Goal: Check status: Check status

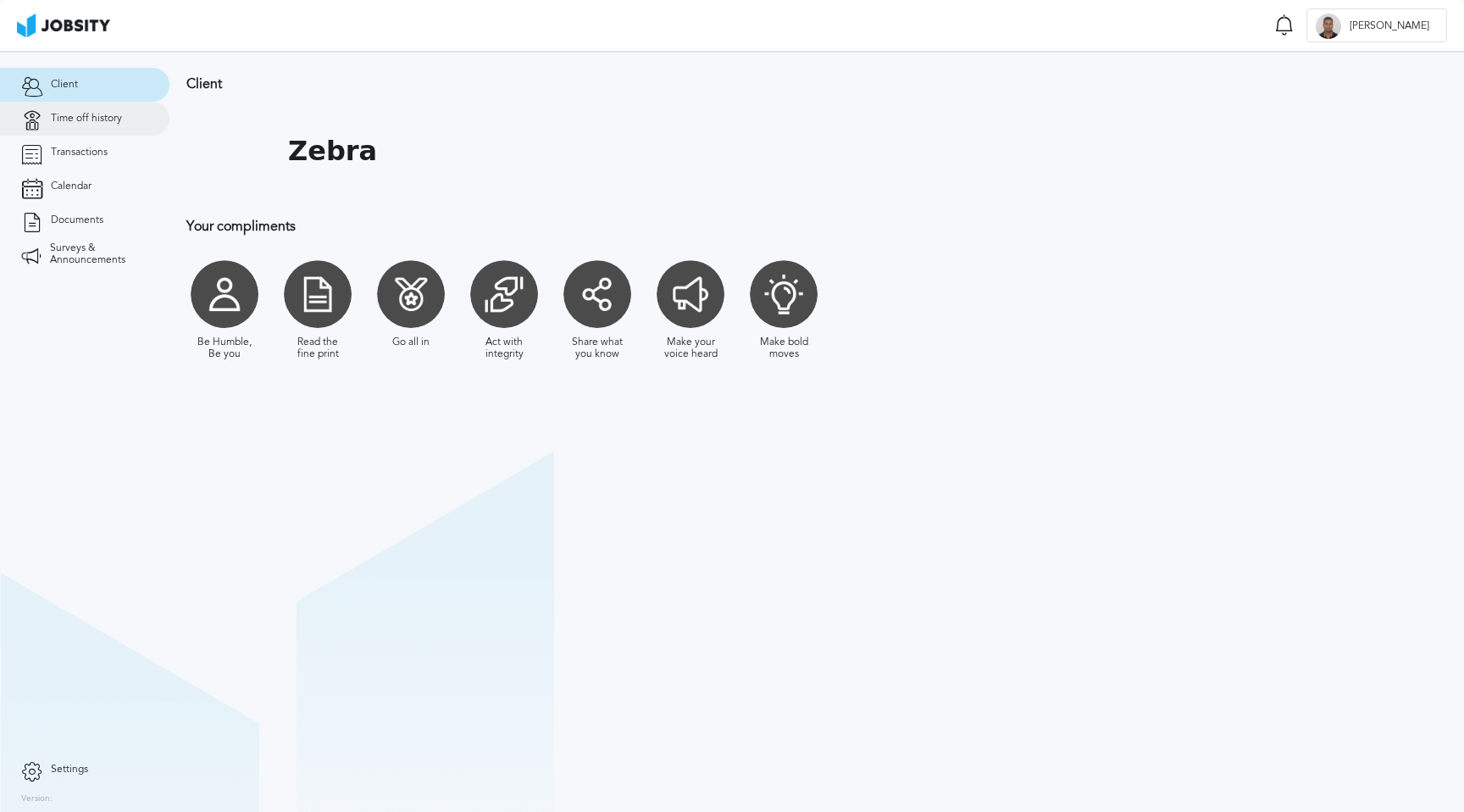
click at [91, 118] on span "Time off history" at bounding box center [87, 118] width 72 height 11
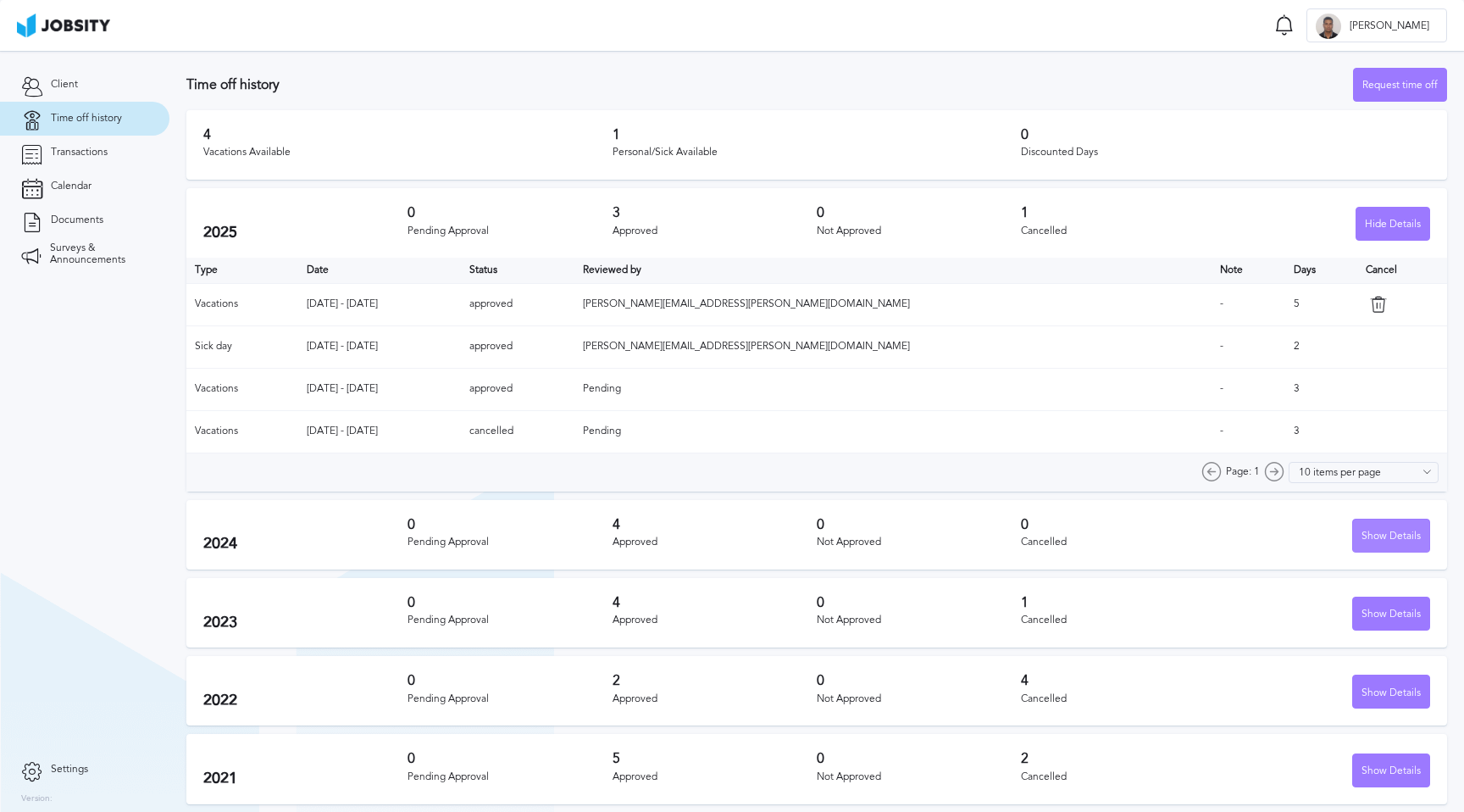
click at [1398, 536] on div "Show Details" at bounding box center [1391, 536] width 76 height 34
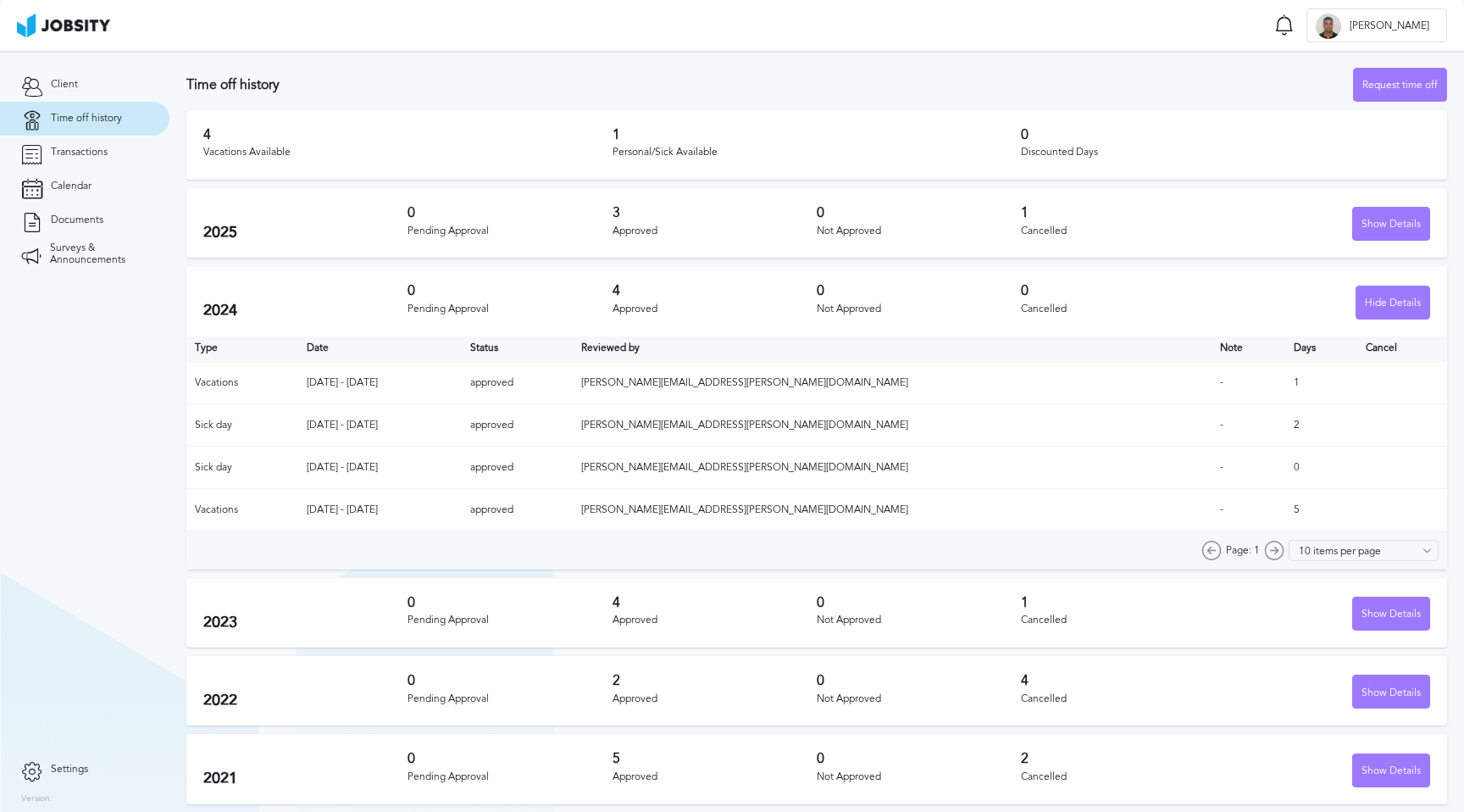
click at [444, 217] on h3 "0" at bounding box center [509, 212] width 204 height 15
click at [1405, 226] on div "Show Details" at bounding box center [1391, 224] width 76 height 34
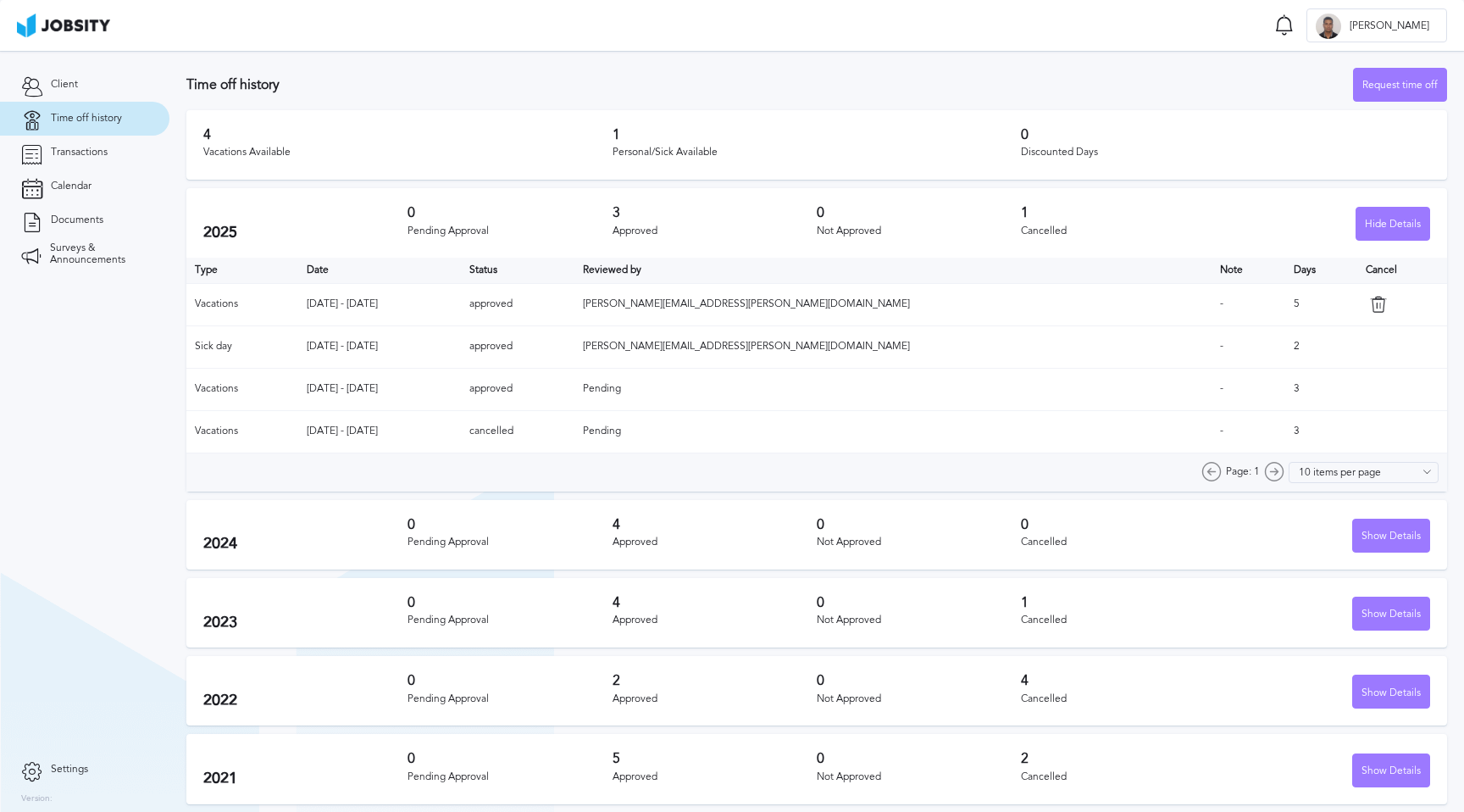
click at [364, 301] on td "[DATE] - [DATE]" at bounding box center [379, 304] width 163 height 42
click at [426, 295] on td "[DATE] - [DATE]" at bounding box center [379, 304] width 163 height 42
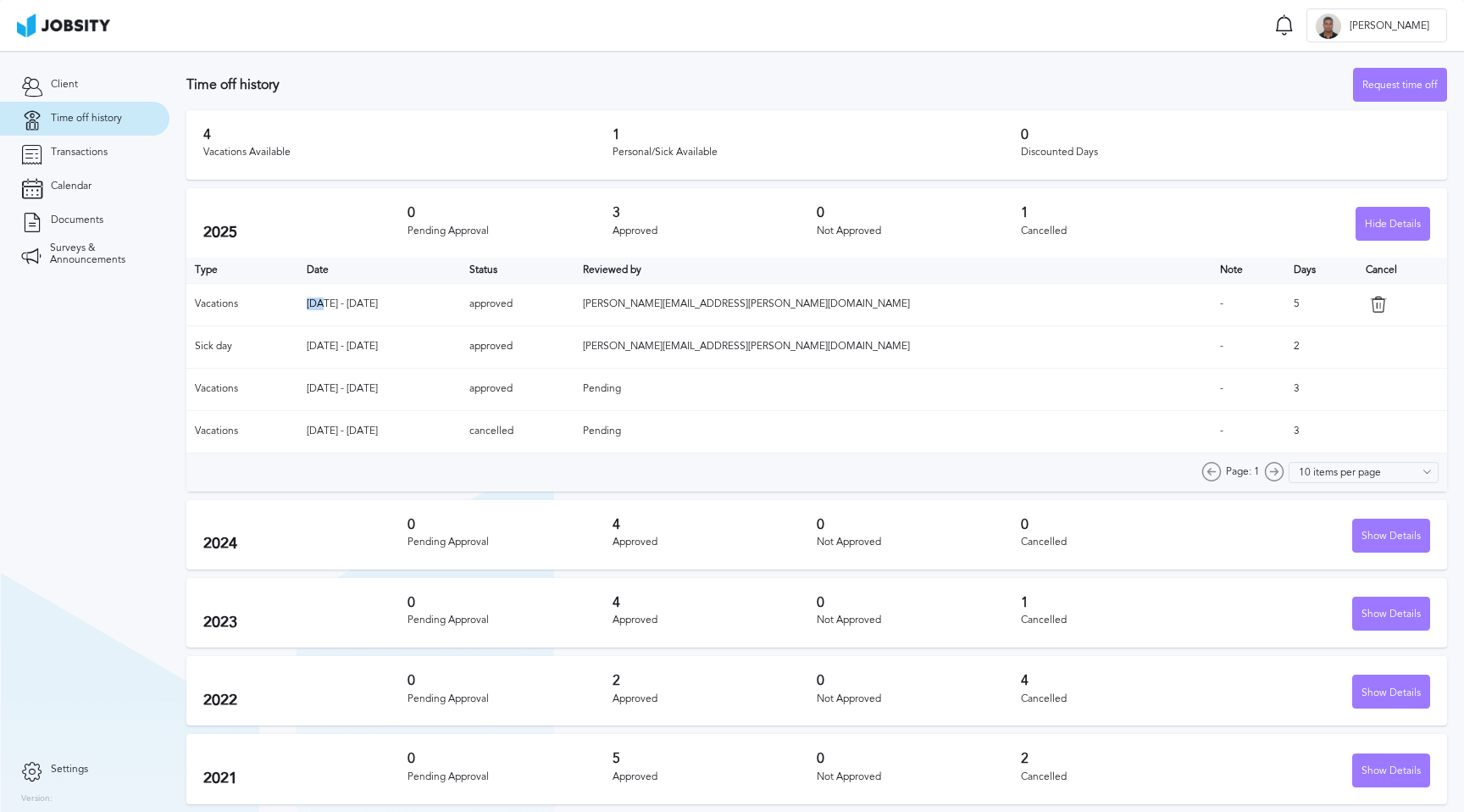
click at [415, 275] on div at bounding box center [415, 275] width 0 height 0
click at [426, 295] on td "[DATE] - [DATE]" at bounding box center [379, 304] width 163 height 42
click at [308, 209] on div "2025 0 Pending Approval 3 Approved 0 Not Approved 1 Cancelled Hide Details" at bounding box center [816, 223] width 1261 height 70
